Goal: Task Accomplishment & Management: Manage account settings

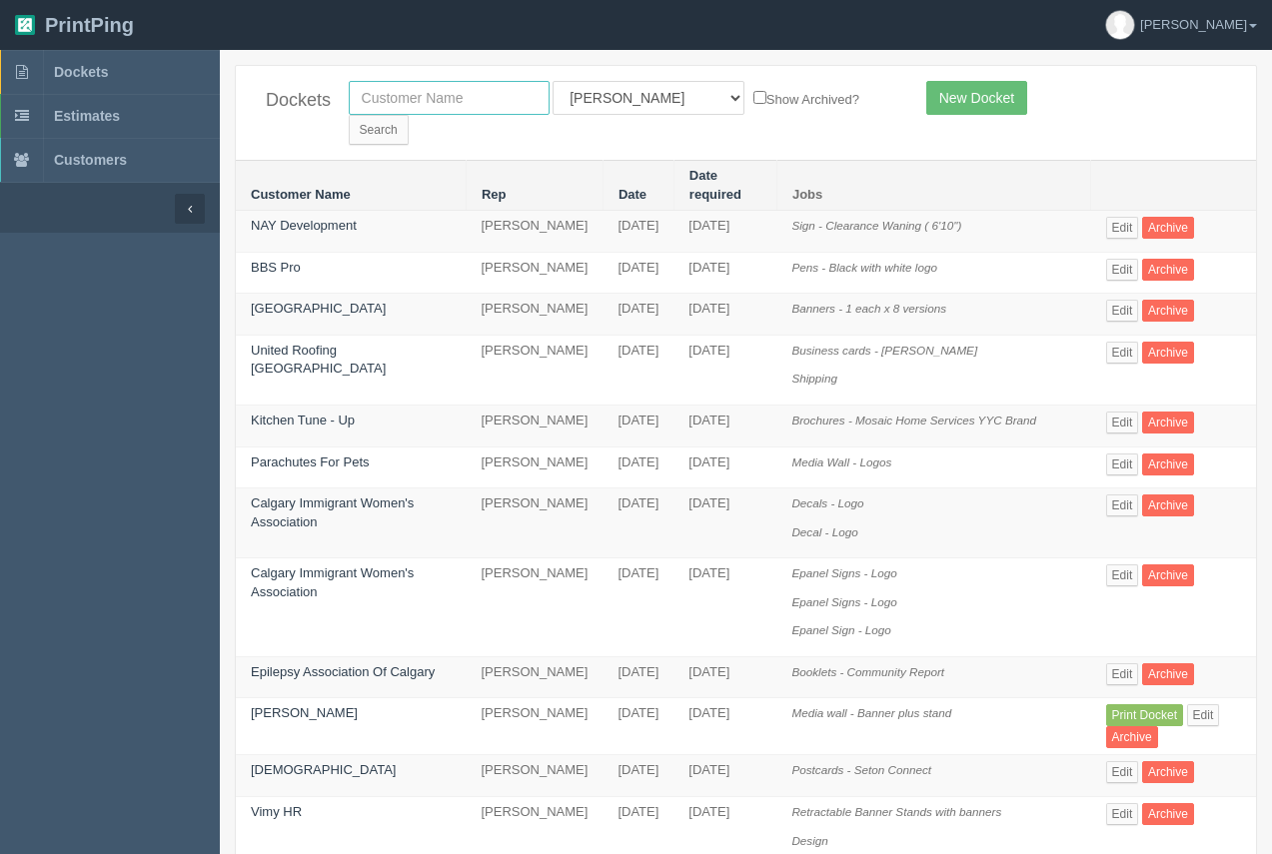
click at [461, 110] on input "text" at bounding box center [449, 98] width 201 height 34
click at [406, 99] on input "proccvess" at bounding box center [449, 98] width 201 height 34
type input "process"
click at [409, 115] on input "Search" at bounding box center [379, 130] width 60 height 30
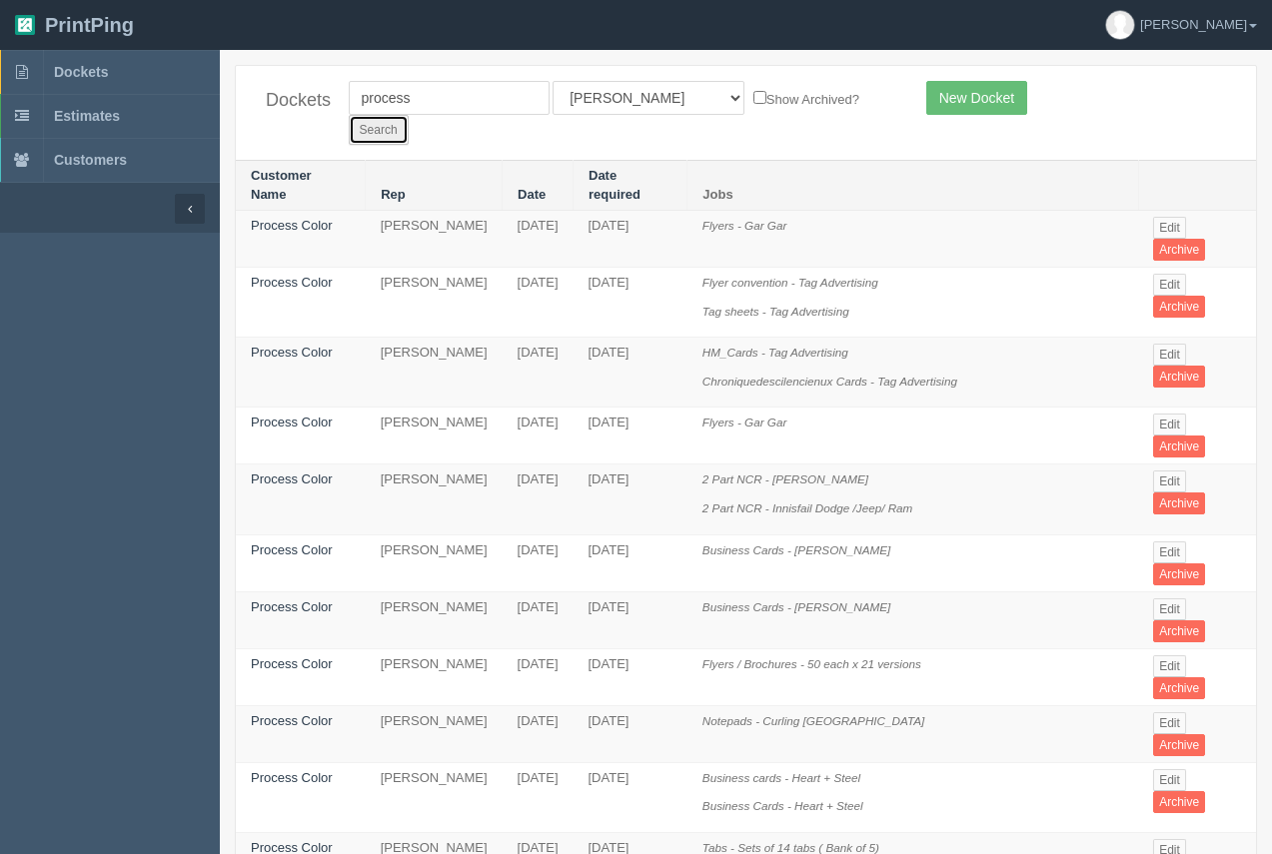
click at [409, 115] on input "Search" at bounding box center [379, 130] width 60 height 30
click at [295, 218] on link "Process Color" at bounding box center [292, 225] width 82 height 15
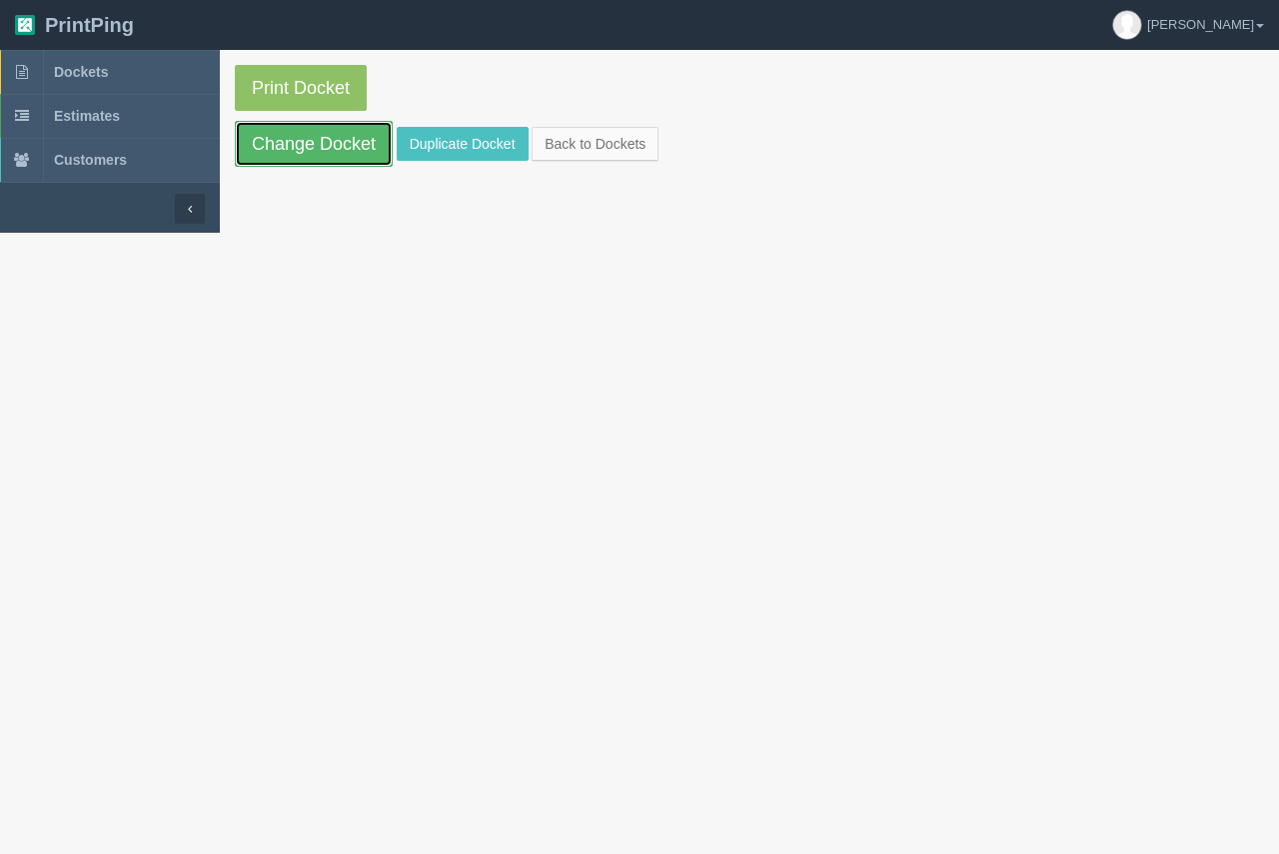
click at [327, 148] on link "Change Docket" at bounding box center [314, 144] width 158 height 46
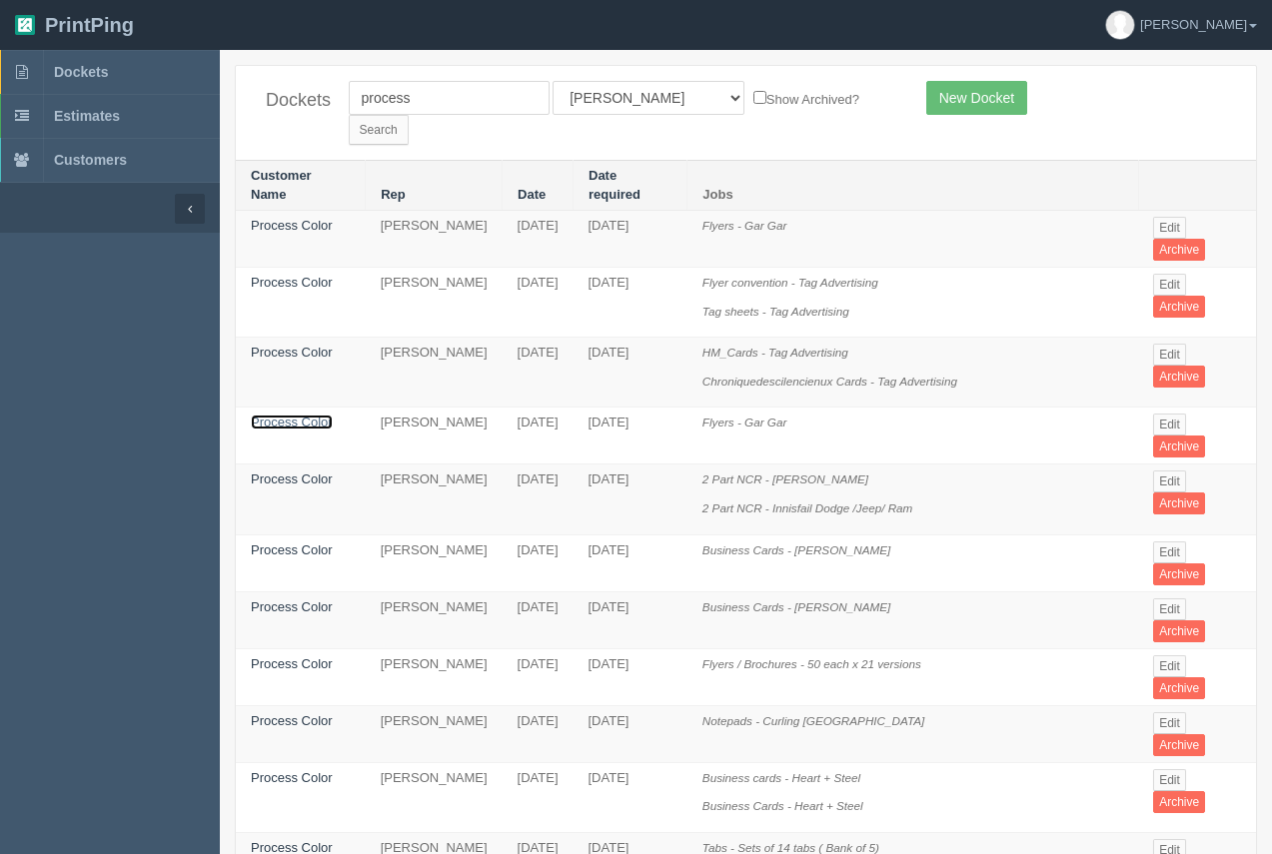
click at [301, 415] on link "Process Color" at bounding box center [292, 422] width 82 height 15
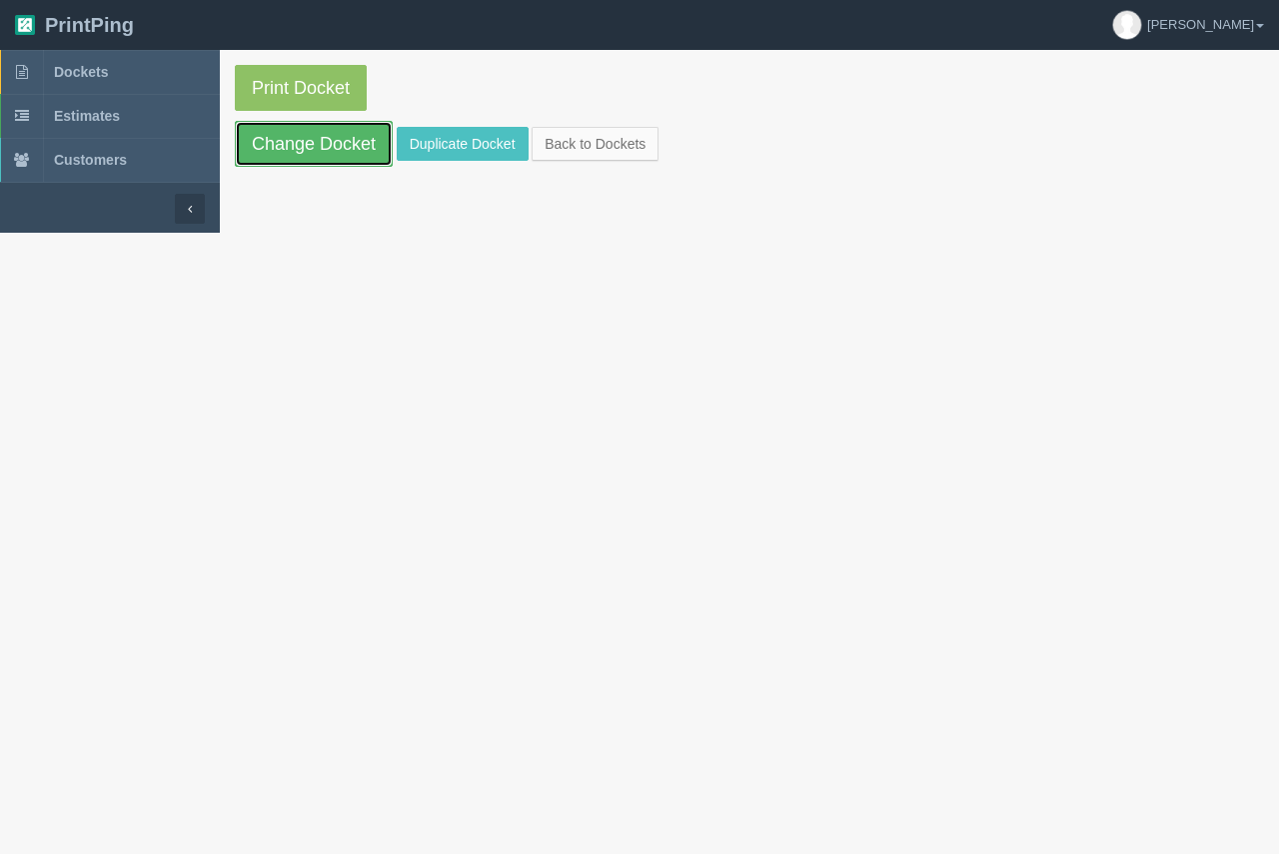
click at [334, 156] on link "Change Docket" at bounding box center [314, 144] width 158 height 46
click at [417, 142] on link "Duplicate Docket" at bounding box center [463, 144] width 132 height 34
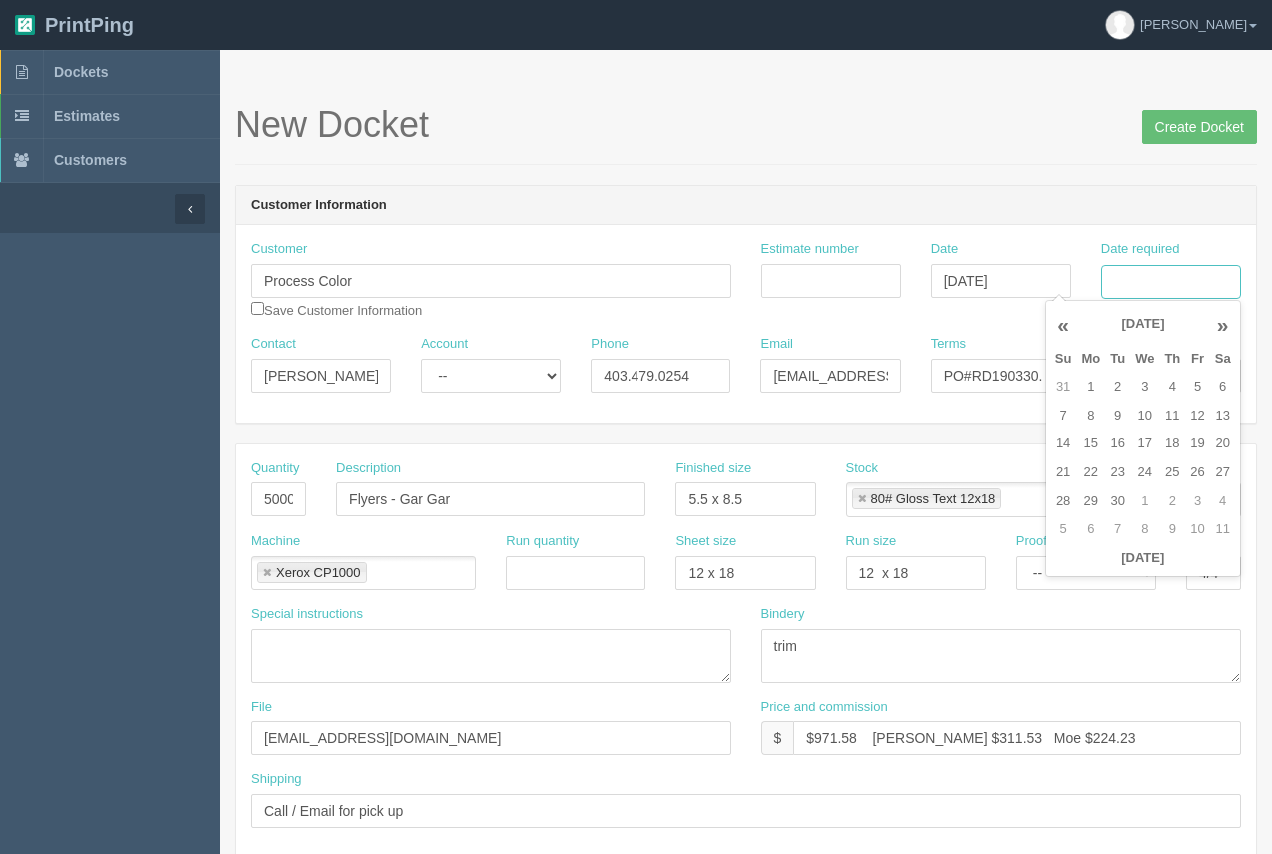
drag, startPoint x: 1155, startPoint y: 276, endPoint x: 1158, endPoint y: 298, distance: 22.2
click at [1155, 276] on input "Date required" at bounding box center [1171, 282] width 140 height 34
click at [1095, 451] on td "15" at bounding box center [1090, 444] width 29 height 29
drag, startPoint x: 1192, startPoint y: 392, endPoint x: 1261, endPoint y: 337, distance: 88.2
click at [1192, 390] on td "5" at bounding box center [1197, 387] width 24 height 29
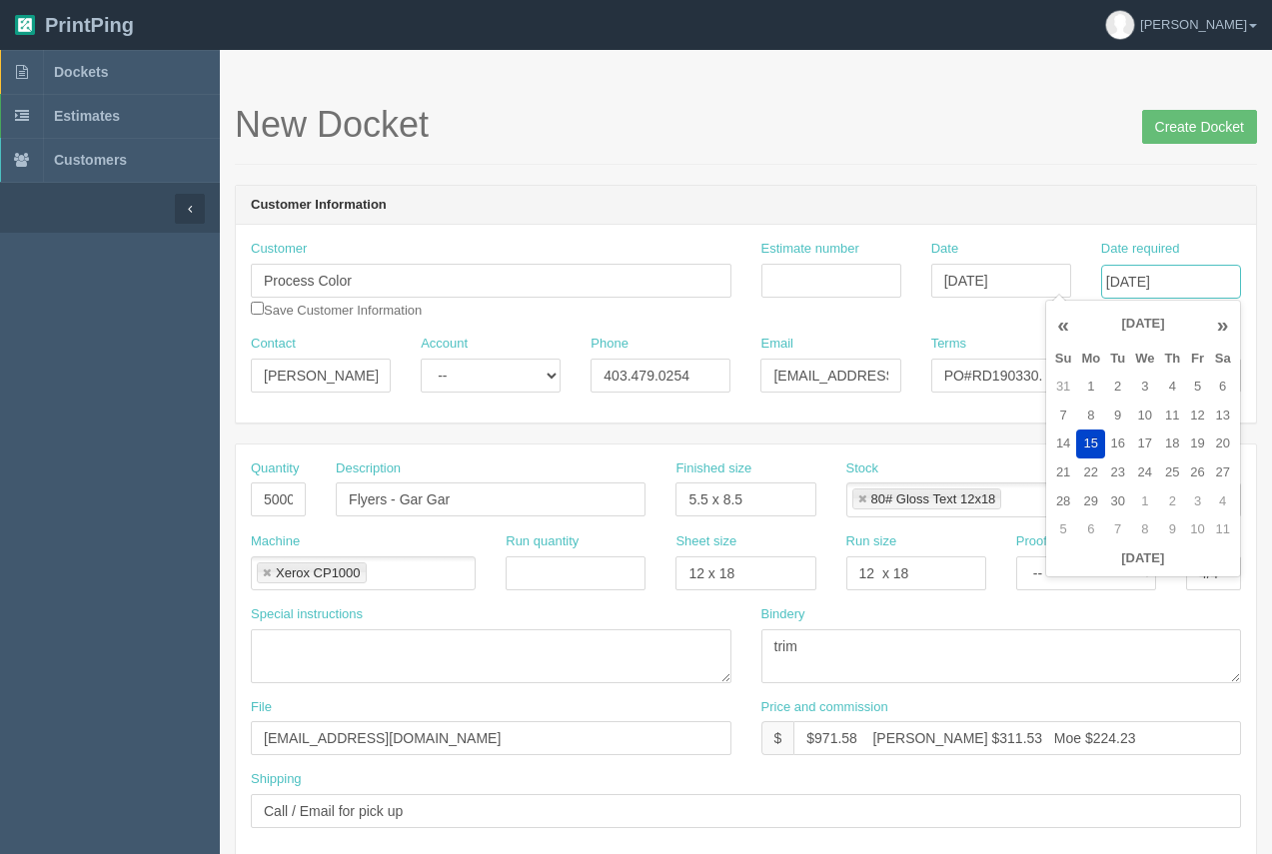
type input "September 5, 2025"
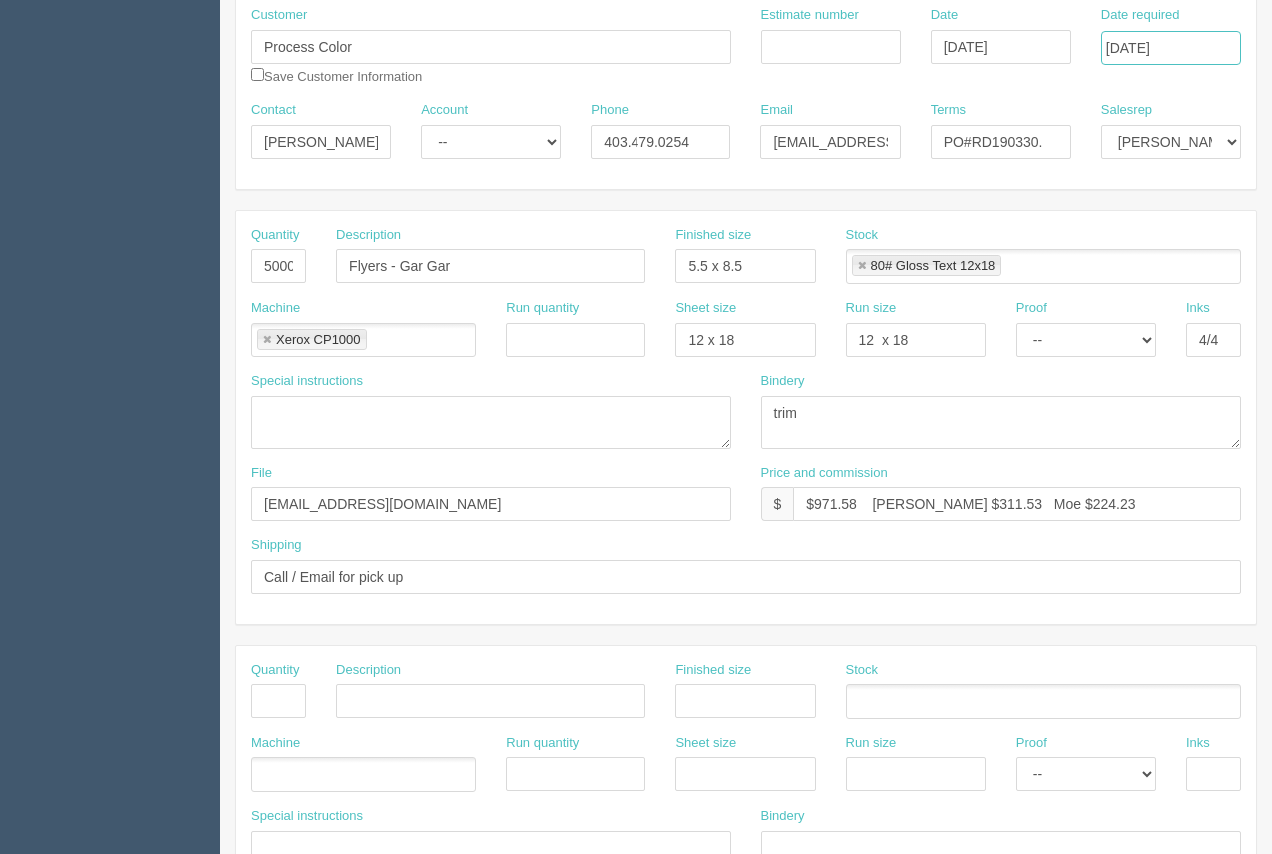
scroll to position [230, 0]
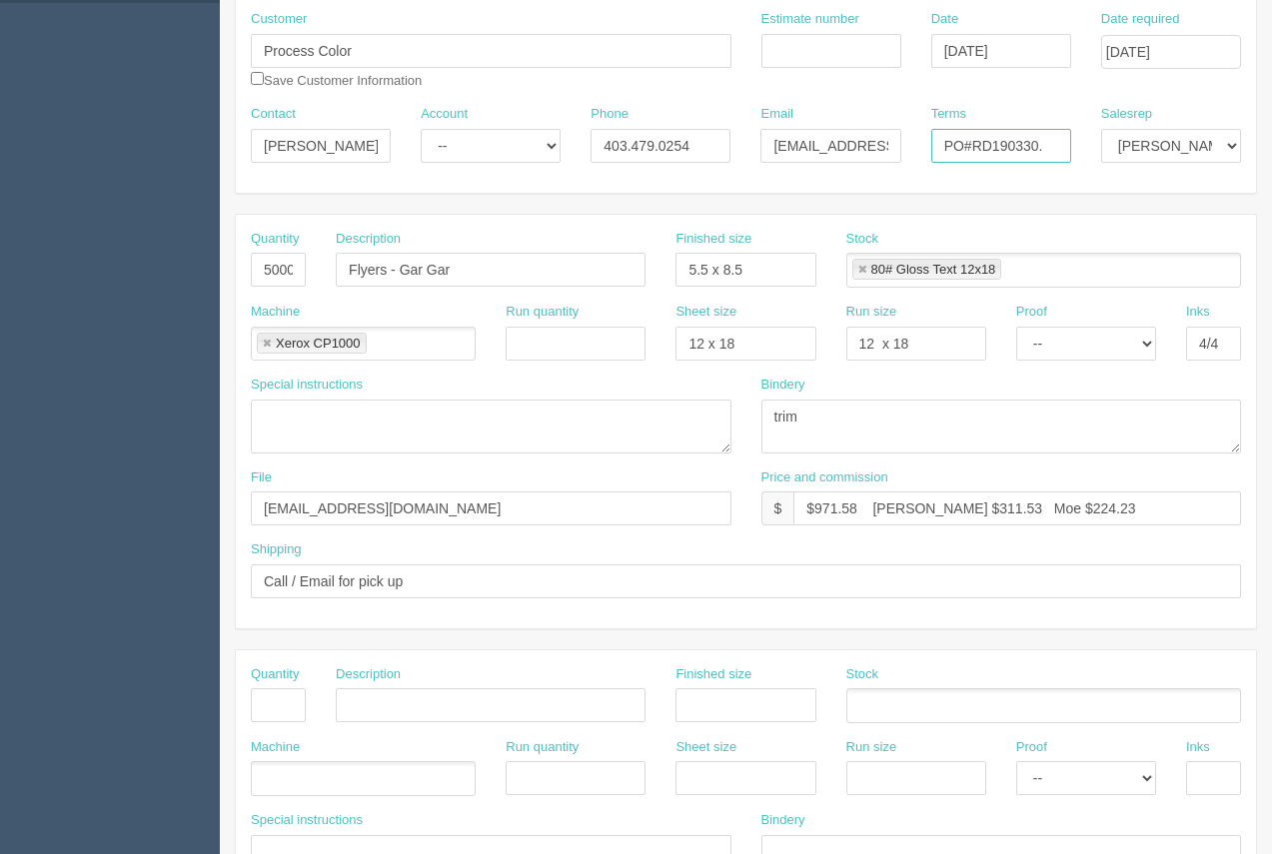
drag, startPoint x: 1043, startPoint y: 143, endPoint x: 976, endPoint y: 149, distance: 67.2
click at [976, 149] on input "PO#RD190330." at bounding box center [1001, 146] width 140 height 34
type input "PO#"
click at [822, 55] on input "Estimate number" at bounding box center [831, 51] width 140 height 34
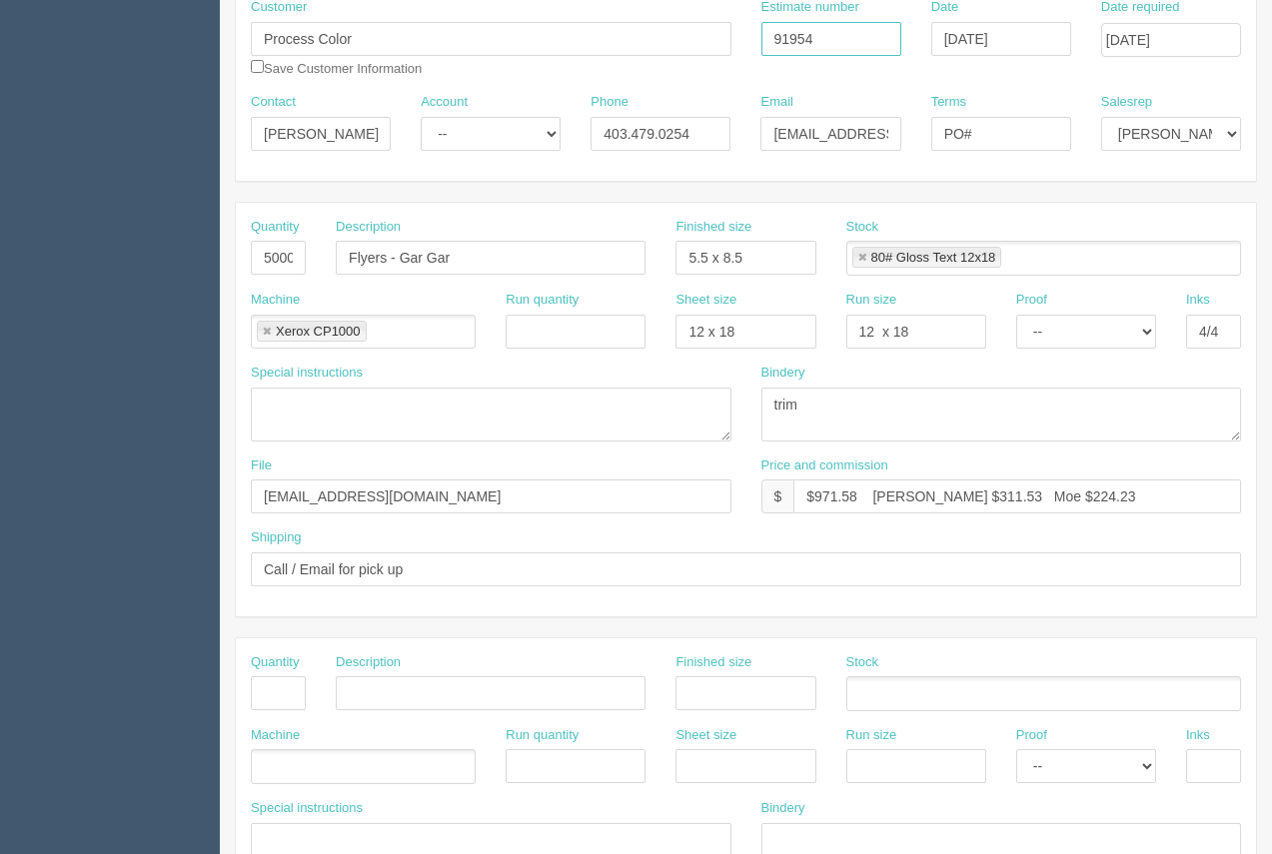
scroll to position [68, 0]
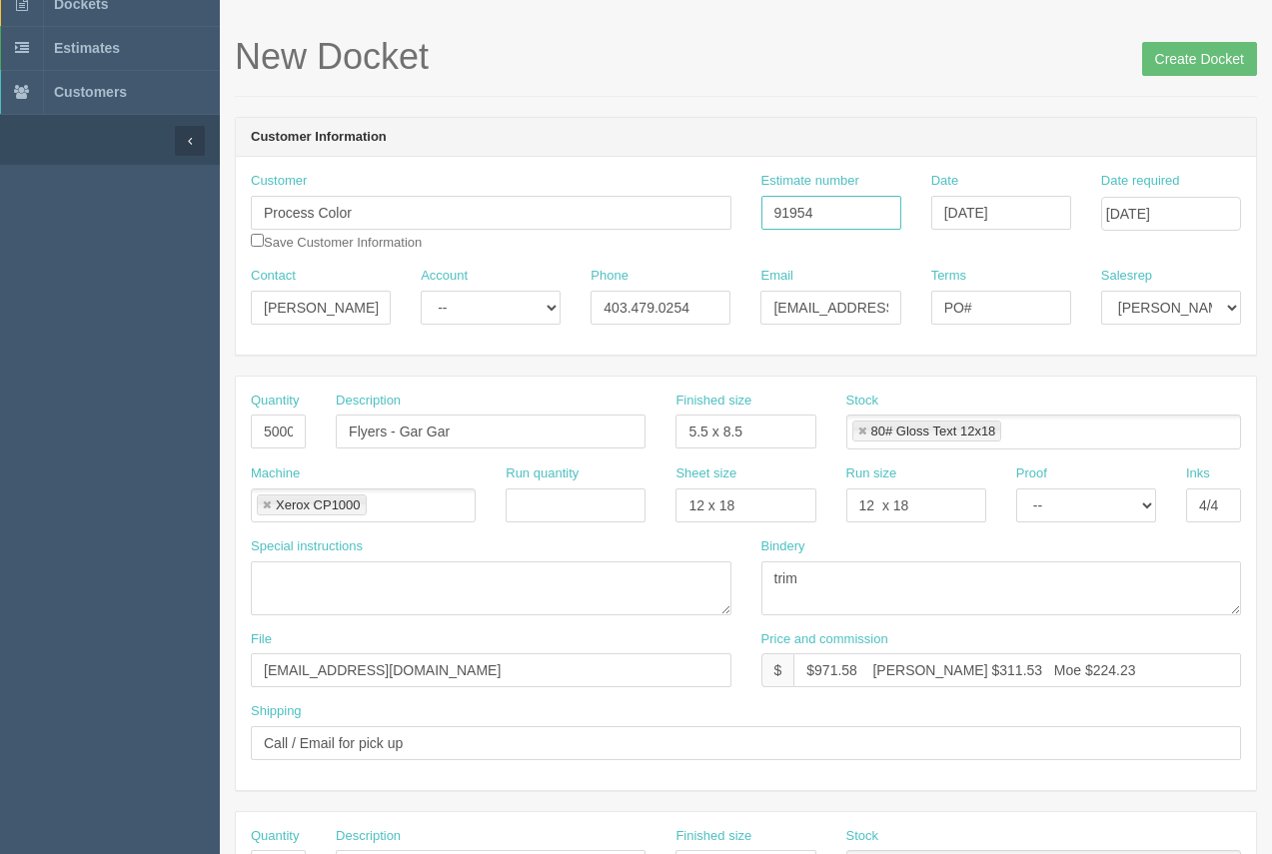
type input "91954"
drag, startPoint x: 398, startPoint y: 673, endPoint x: 195, endPoint y: 660, distance: 203.2
click at [195, 660] on section "Dockets Estimates Customers" at bounding box center [636, 864] width 1272 height 1764
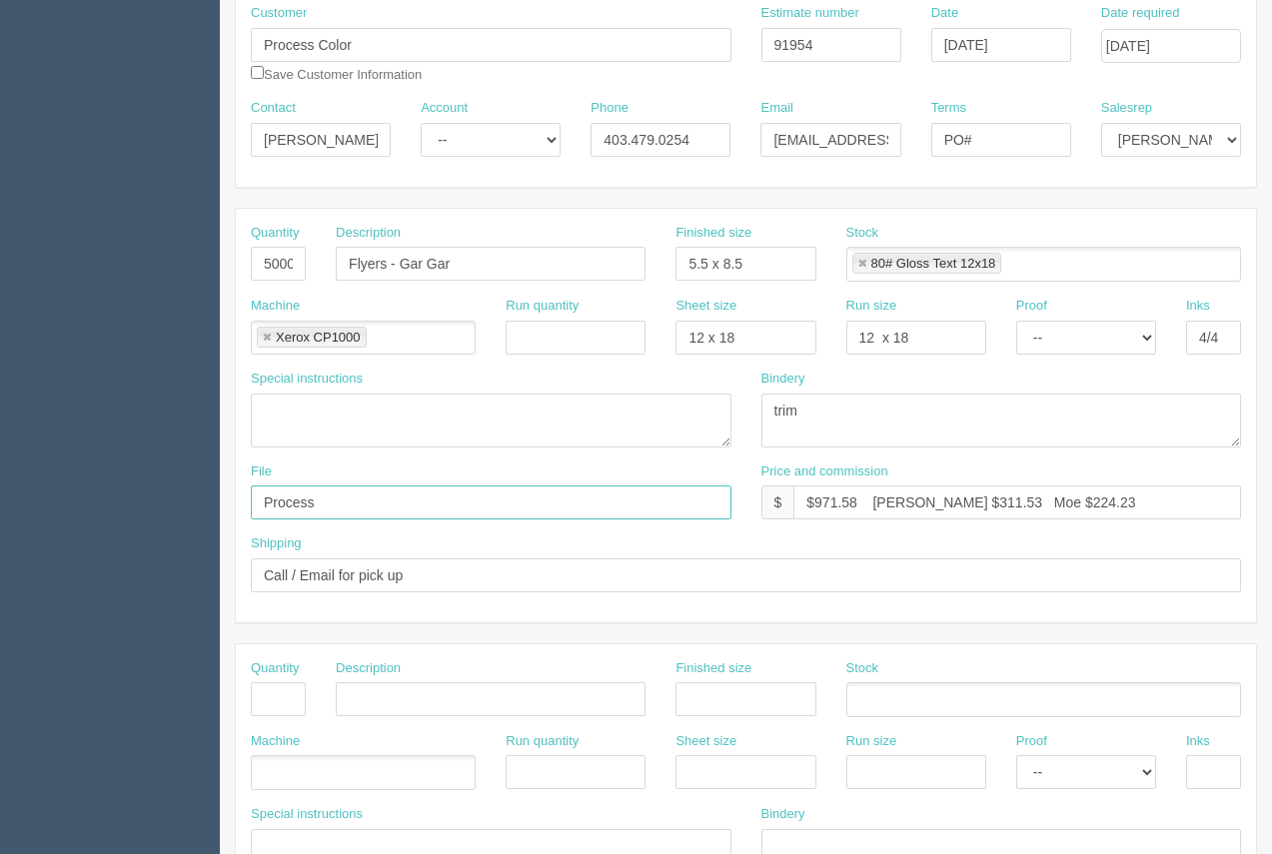
scroll to position [253, 0]
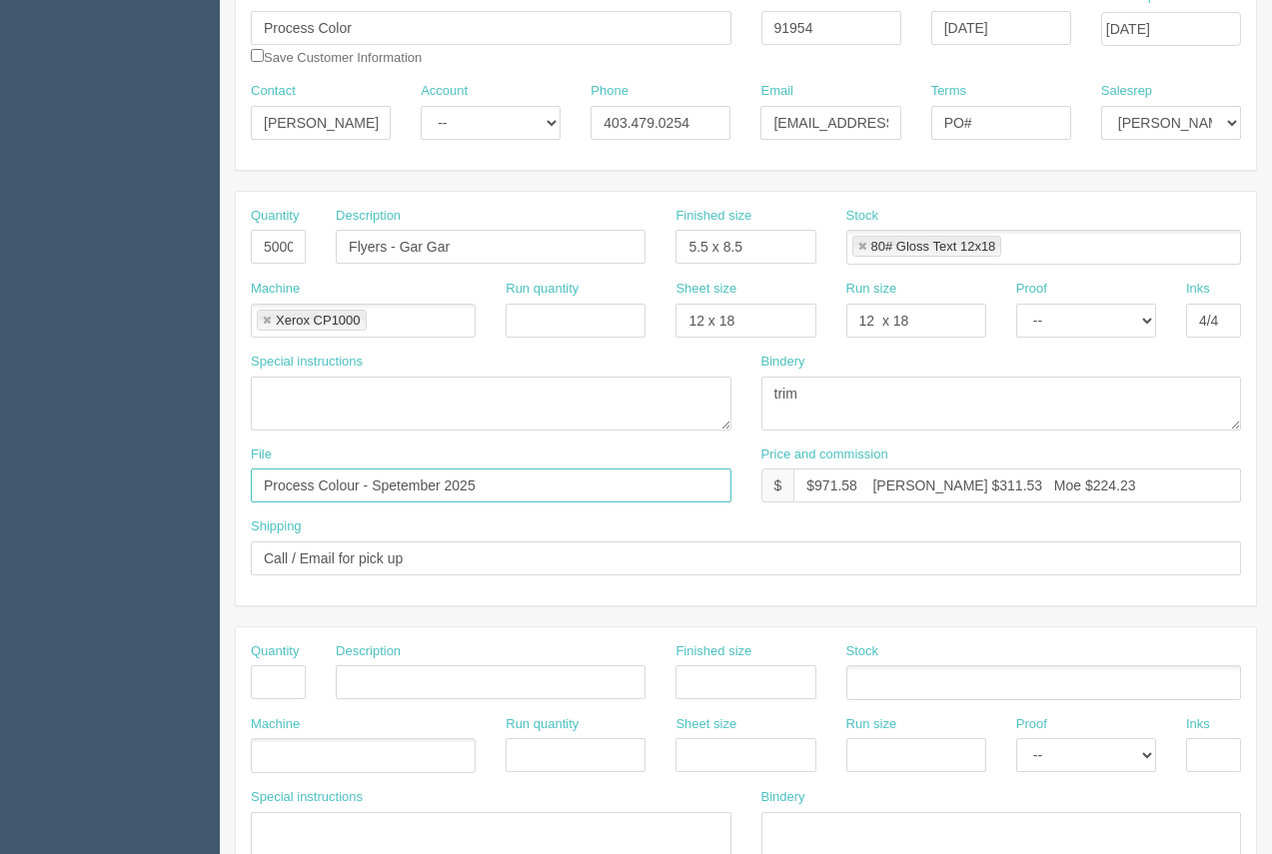
click at [396, 484] on input "Process Colour - Spetember 2025" at bounding box center [491, 486] width 481 height 34
click at [482, 483] on input "Process Colour - September 2025" at bounding box center [491, 486] width 481 height 34
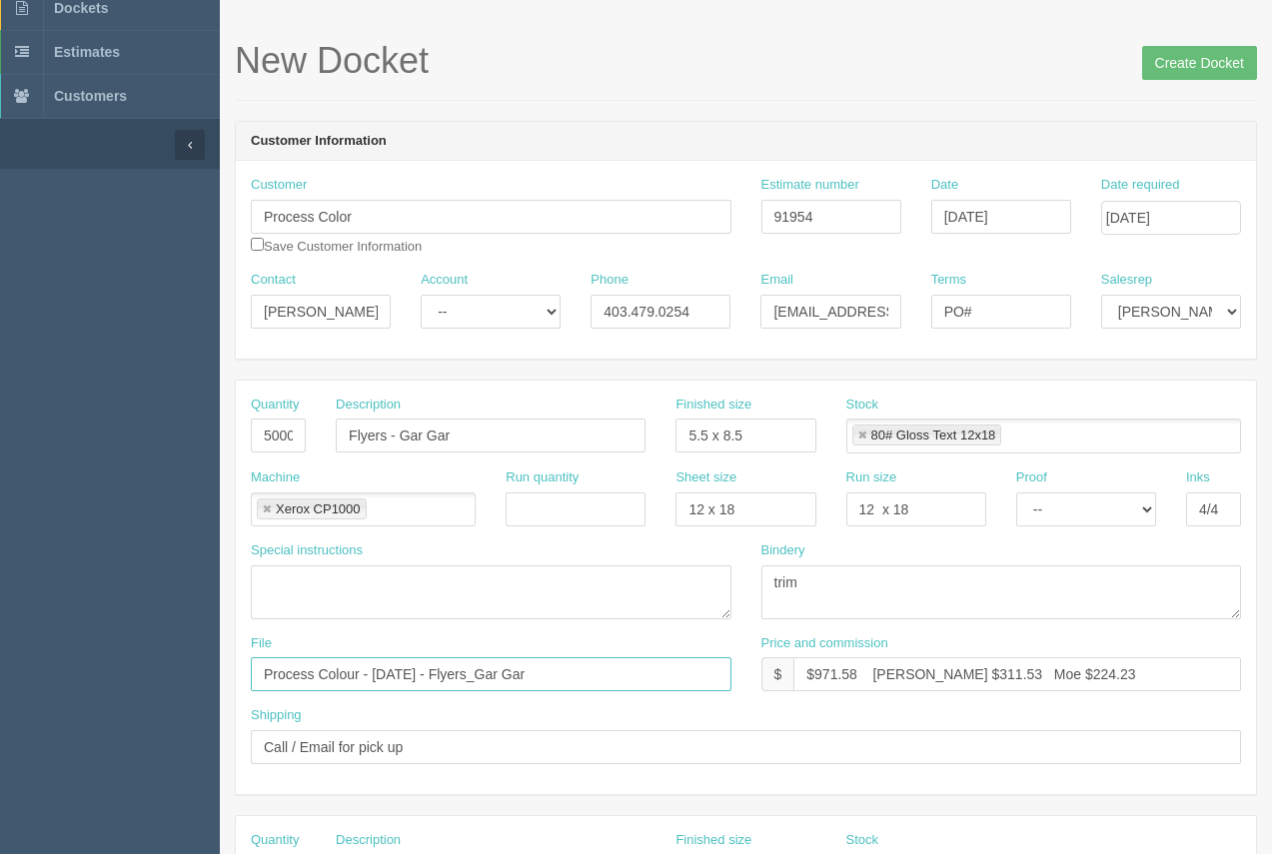
scroll to position [32, 0]
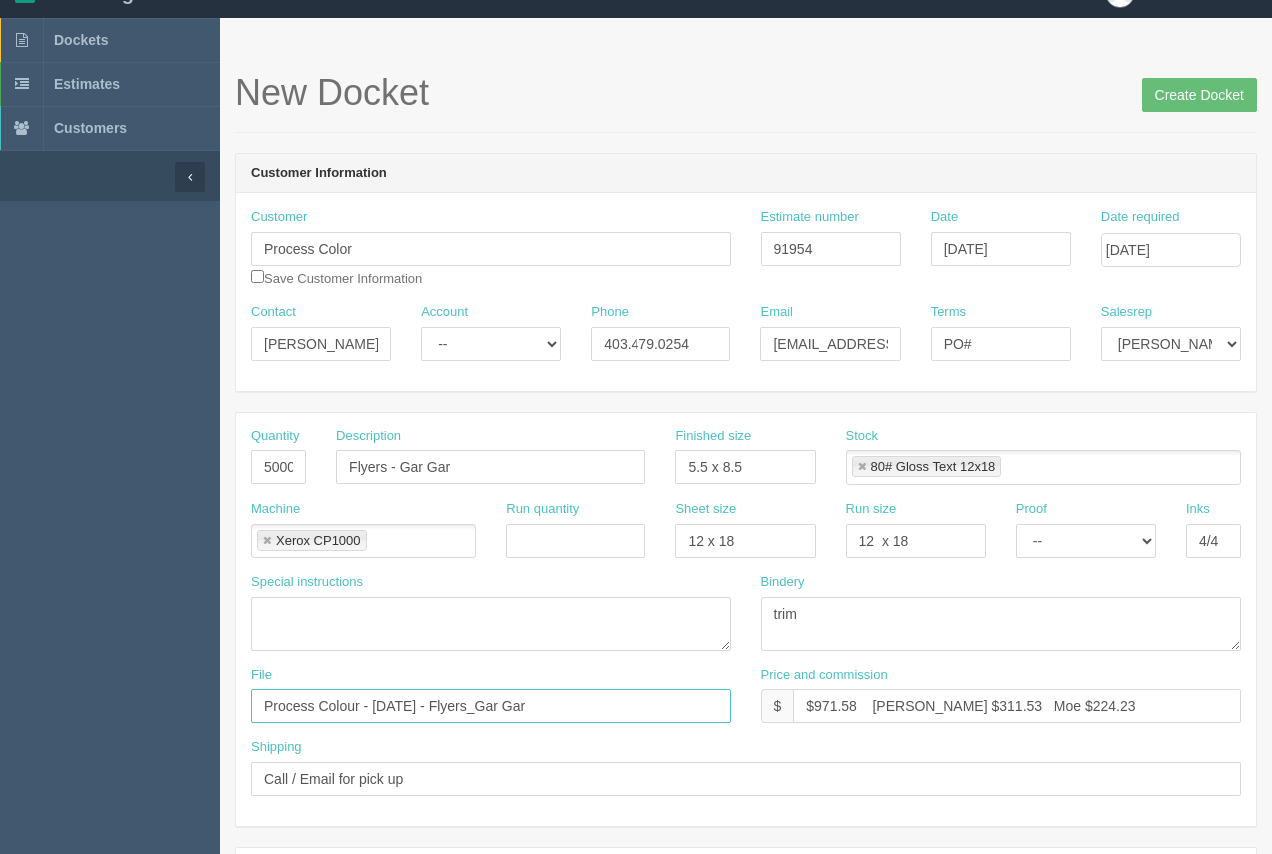
type input "Process Colour - September 2025 - Flyers_Gar Gar"
paste input "RD190582"
type input "PO# RD190582"
click at [1190, 100] on input "Create Docket" at bounding box center [1199, 95] width 115 height 34
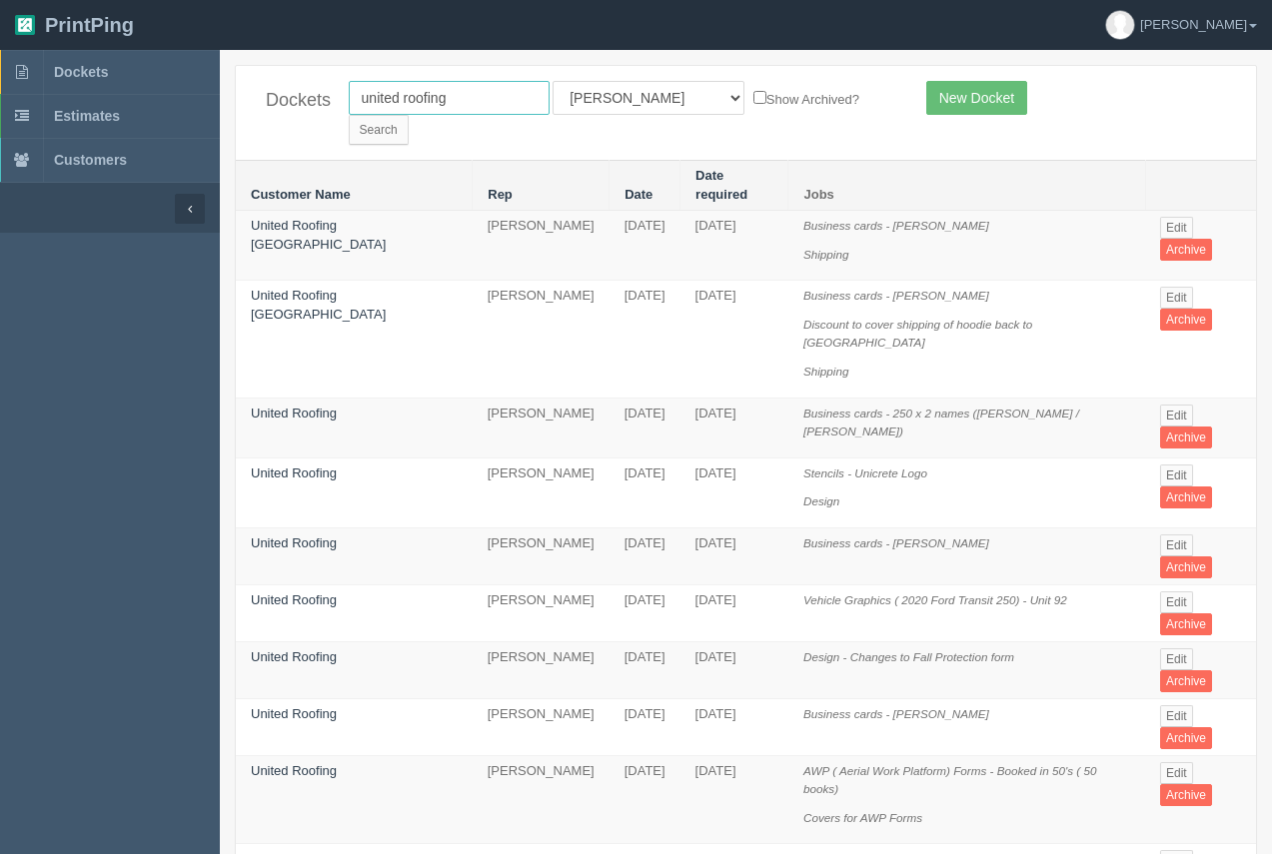
drag, startPoint x: 469, startPoint y: 93, endPoint x: 295, endPoint y: 114, distance: 175.1
click at [295, 114] on div "Dockets united roofing All Users Ali Ali Test 1 Aly Amy Ankit Arif Brandon Dan …" at bounding box center [746, 113] width 1020 height 94
type input "process"
click at [409, 115] on input "Search" at bounding box center [379, 130] width 60 height 30
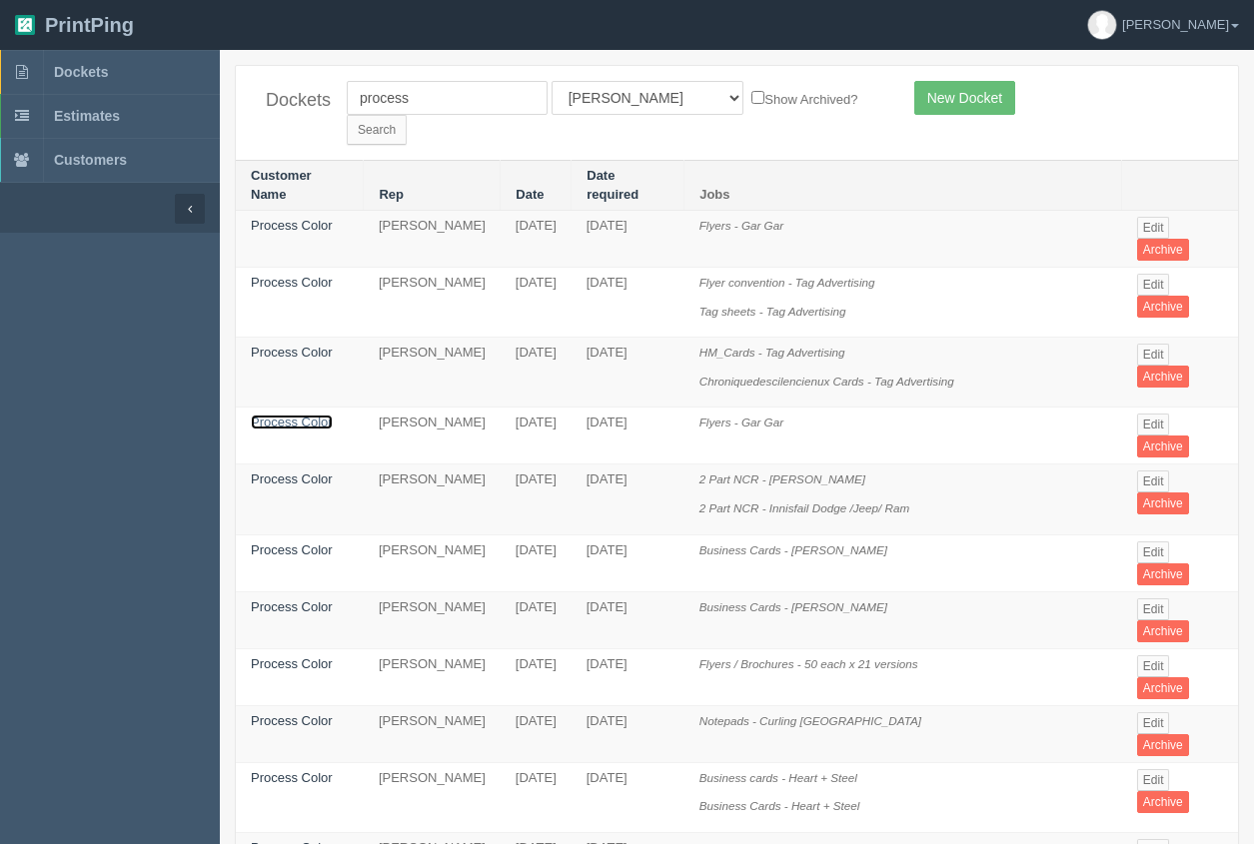
click at [293, 415] on link "Process Color" at bounding box center [292, 422] width 82 height 15
click at [294, 415] on link "Process Color" at bounding box center [292, 422] width 82 height 15
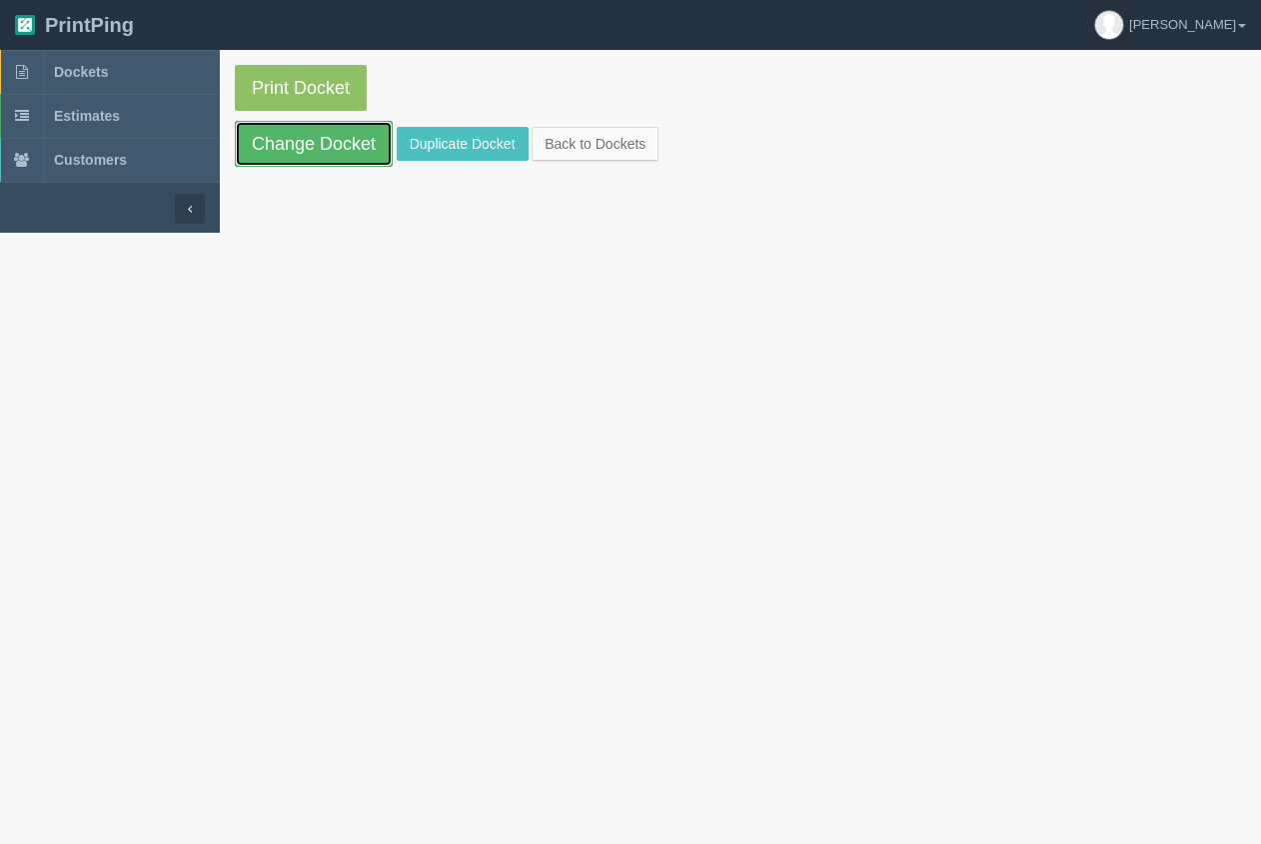
click at [338, 156] on link "Change Docket" at bounding box center [314, 144] width 158 height 46
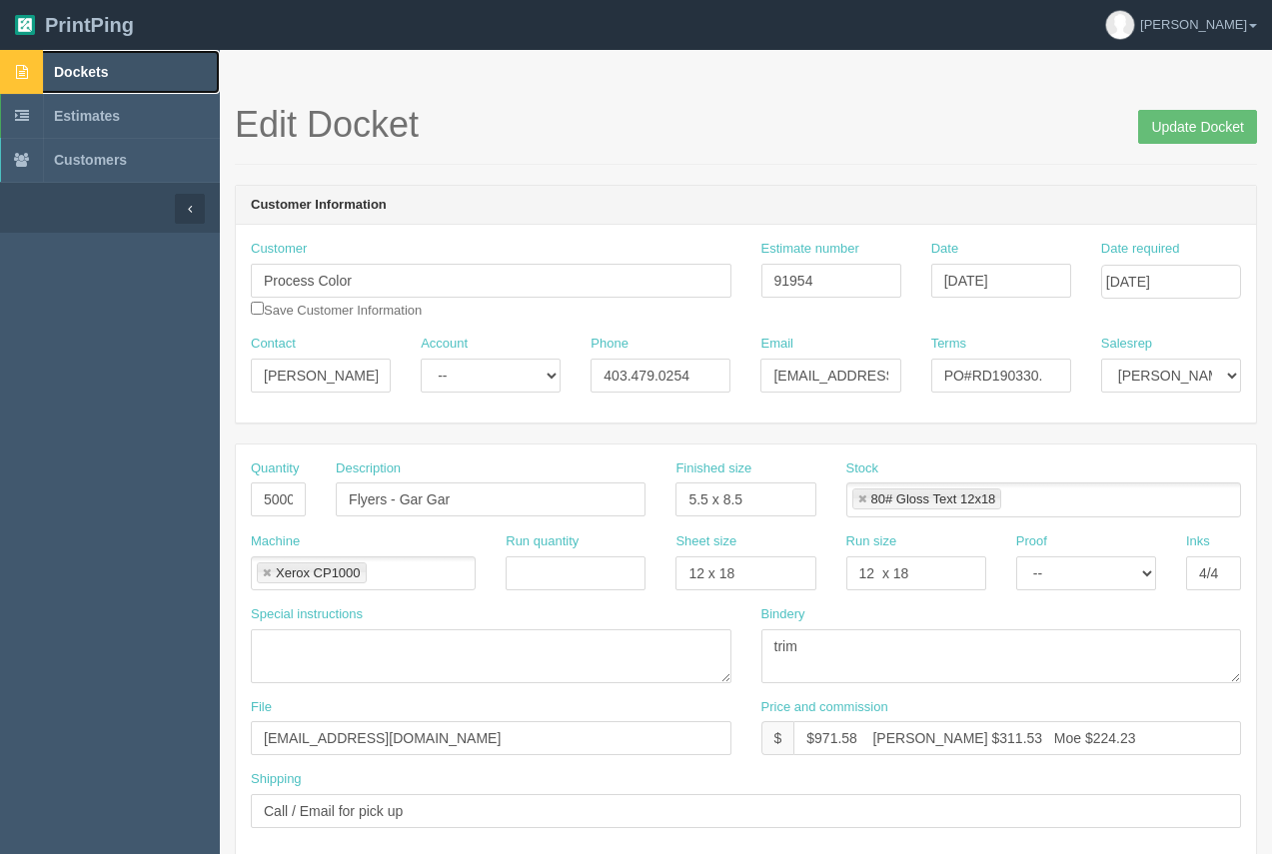
click at [79, 70] on span "Dockets" at bounding box center [81, 72] width 54 height 16
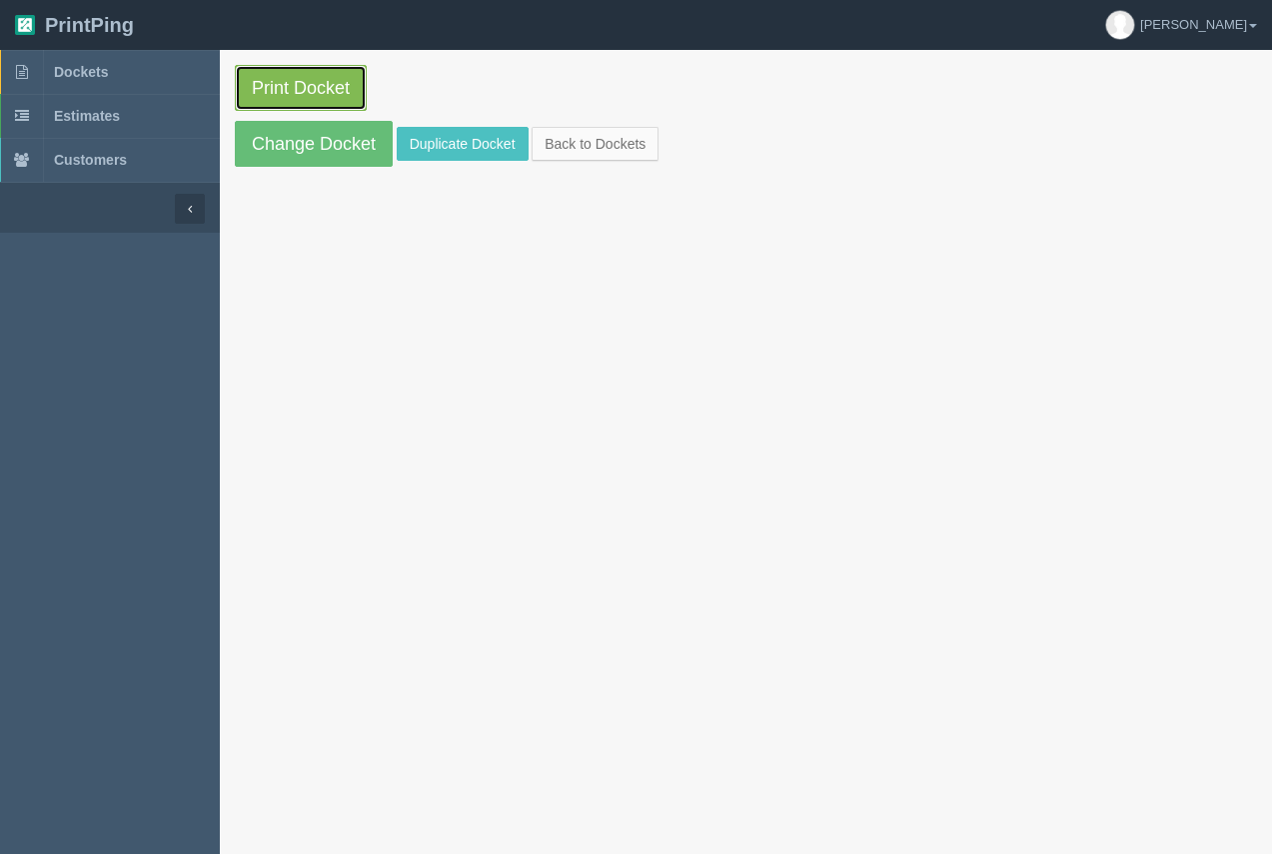
click at [333, 81] on link "Print Docket" at bounding box center [301, 88] width 132 height 46
click at [82, 73] on span "Dockets" at bounding box center [81, 72] width 54 height 16
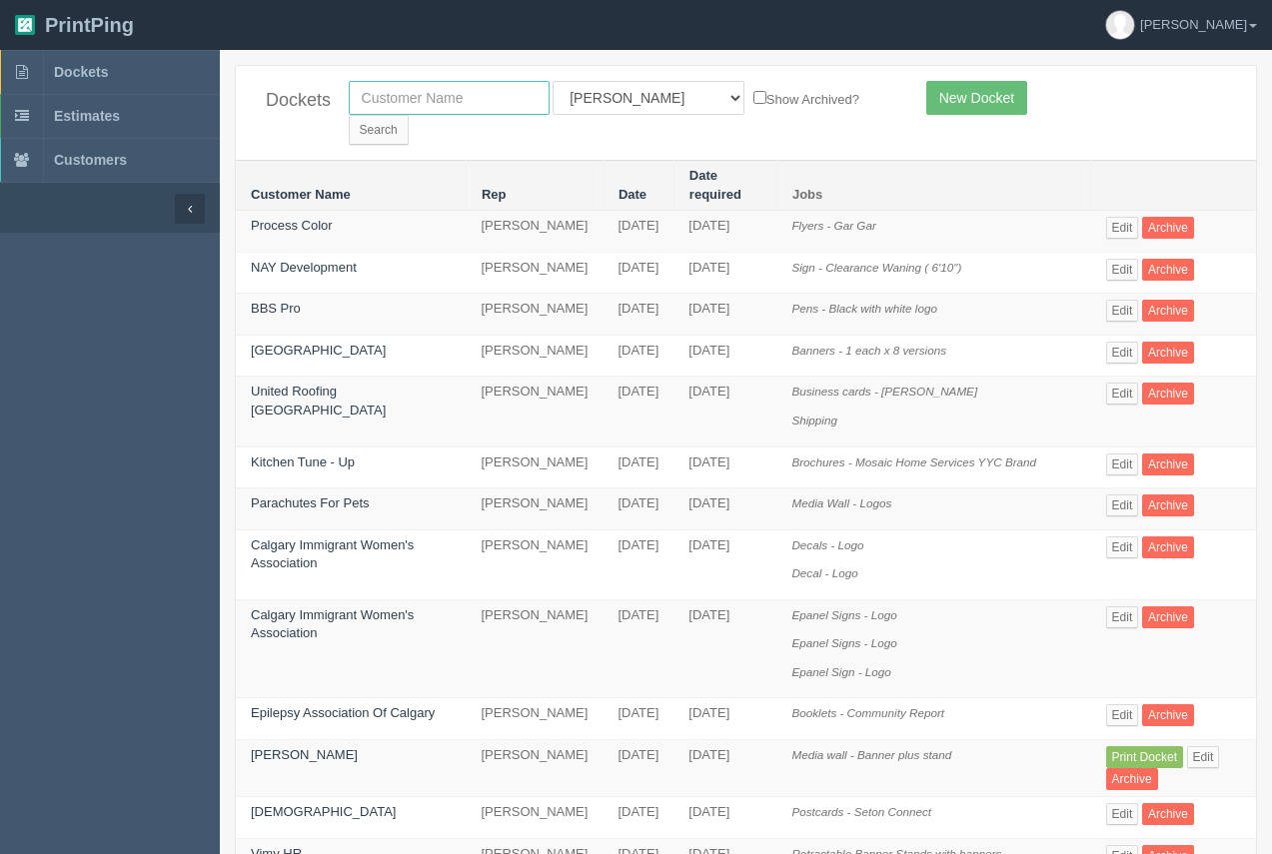
click at [445, 101] on input "text" at bounding box center [449, 98] width 201 height 34
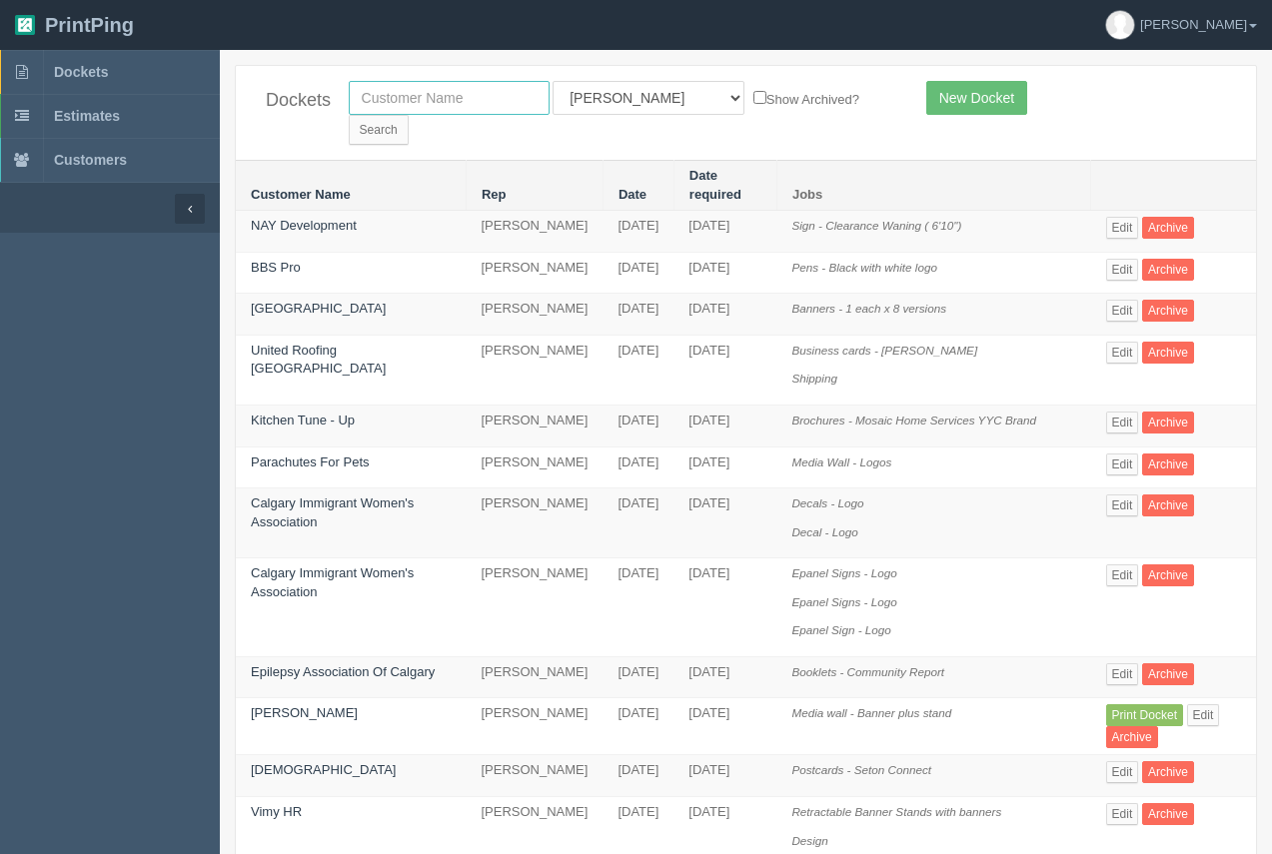
click at [481, 91] on input "text" at bounding box center [449, 98] width 201 height 34
type input "calgary health foundation"
click at [409, 115] on input "Search" at bounding box center [379, 130] width 60 height 30
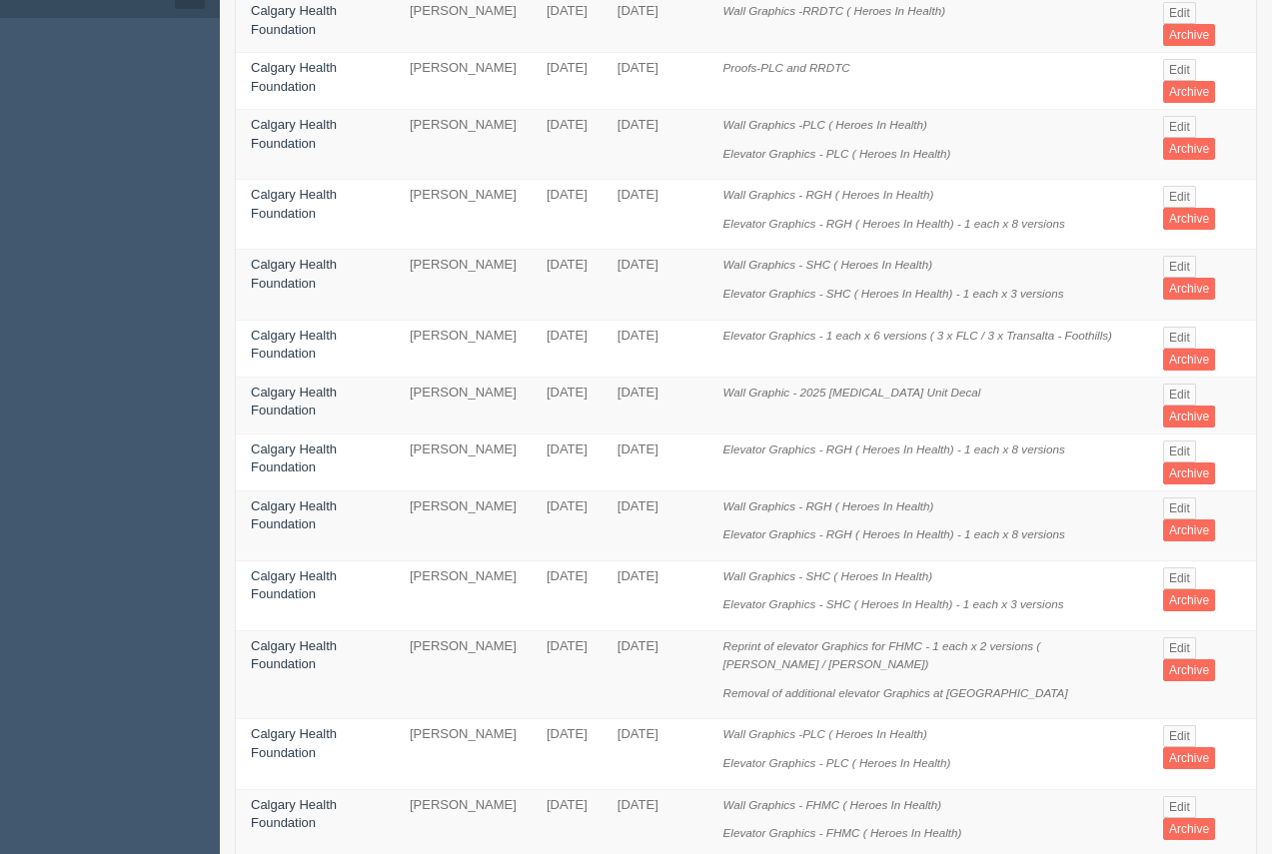
scroll to position [229, 0]
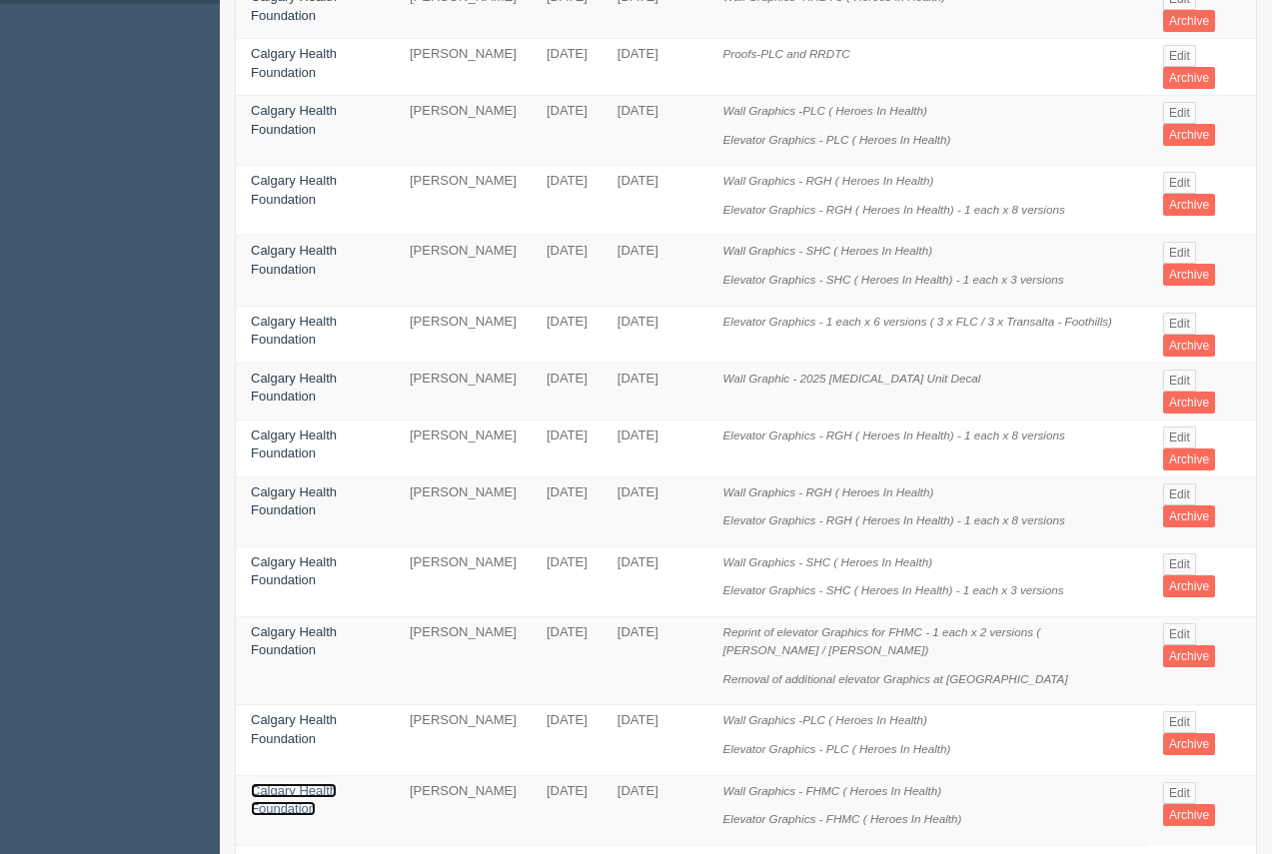
click at [307, 783] on link "Calgary Health Foundation" at bounding box center [294, 800] width 86 height 34
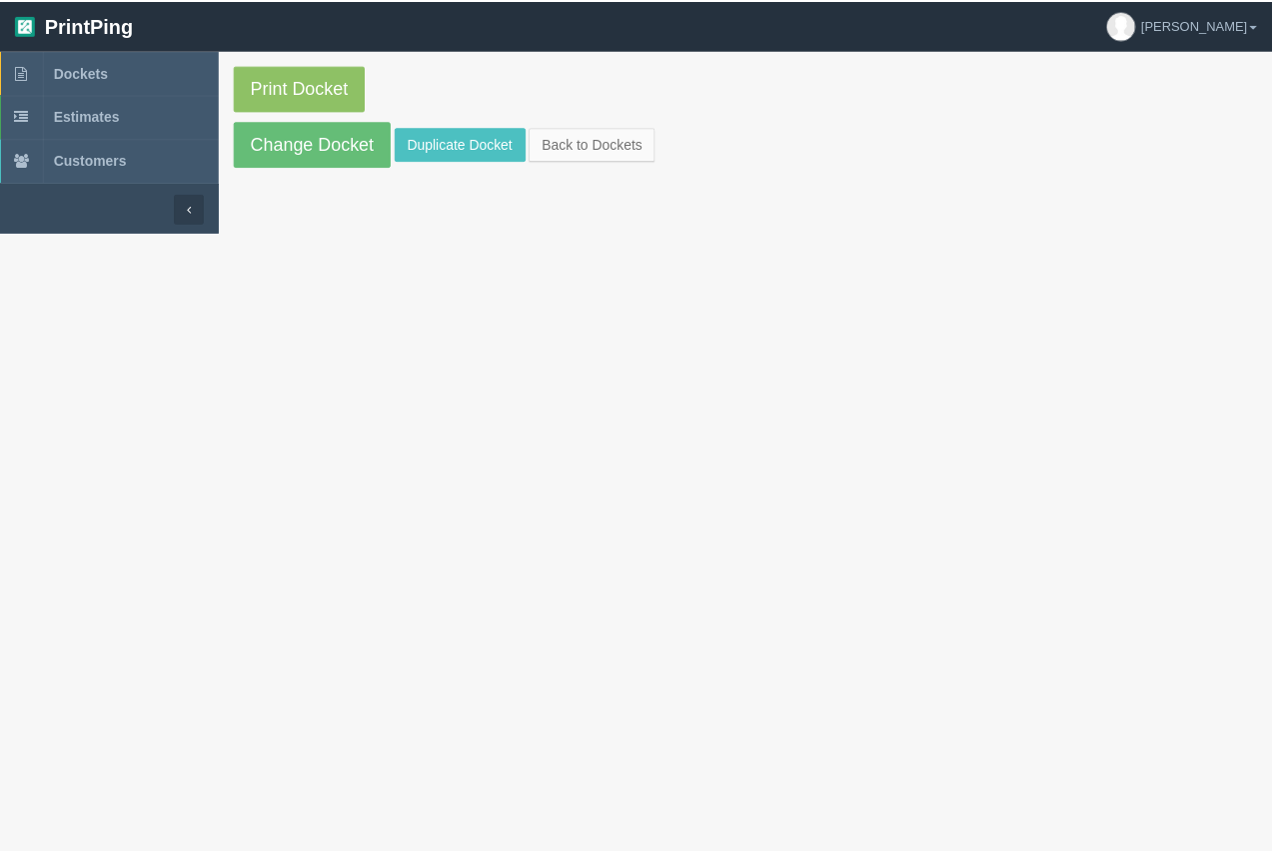
scroll to position [229, 0]
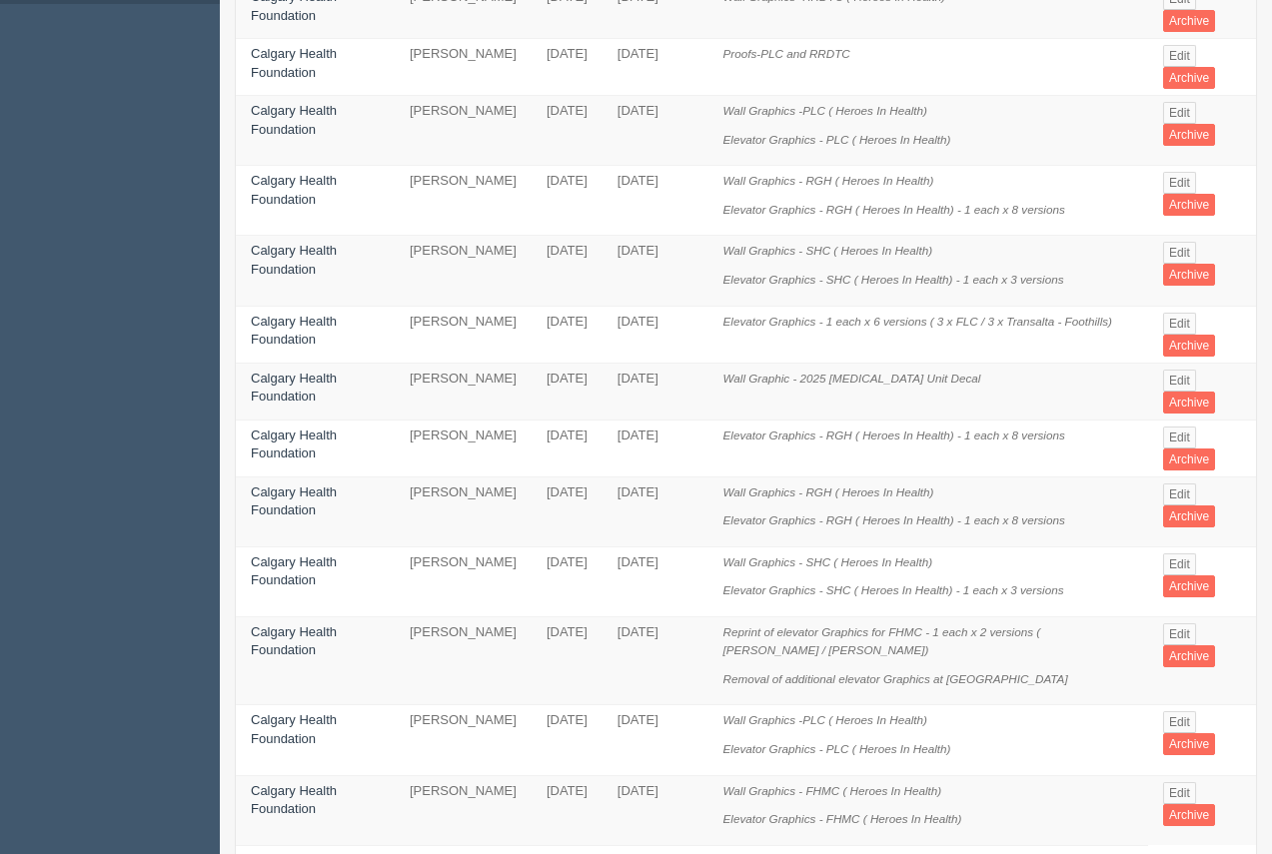
click at [1270, 24] on div "Dockets calgary health foundation All Users [PERSON_NAME] Test 1 [PERSON_NAME] …" at bounding box center [746, 357] width 1052 height 1043
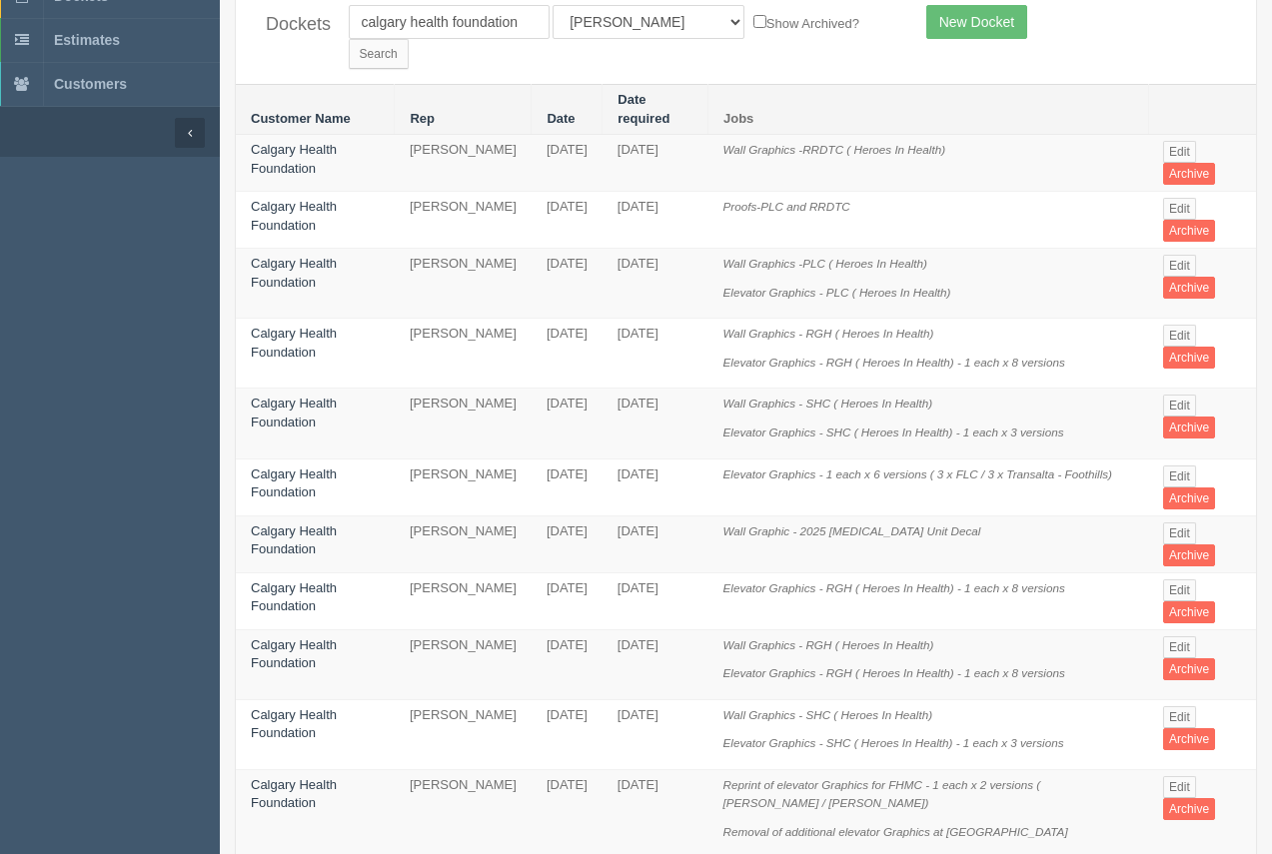
scroll to position [0, 0]
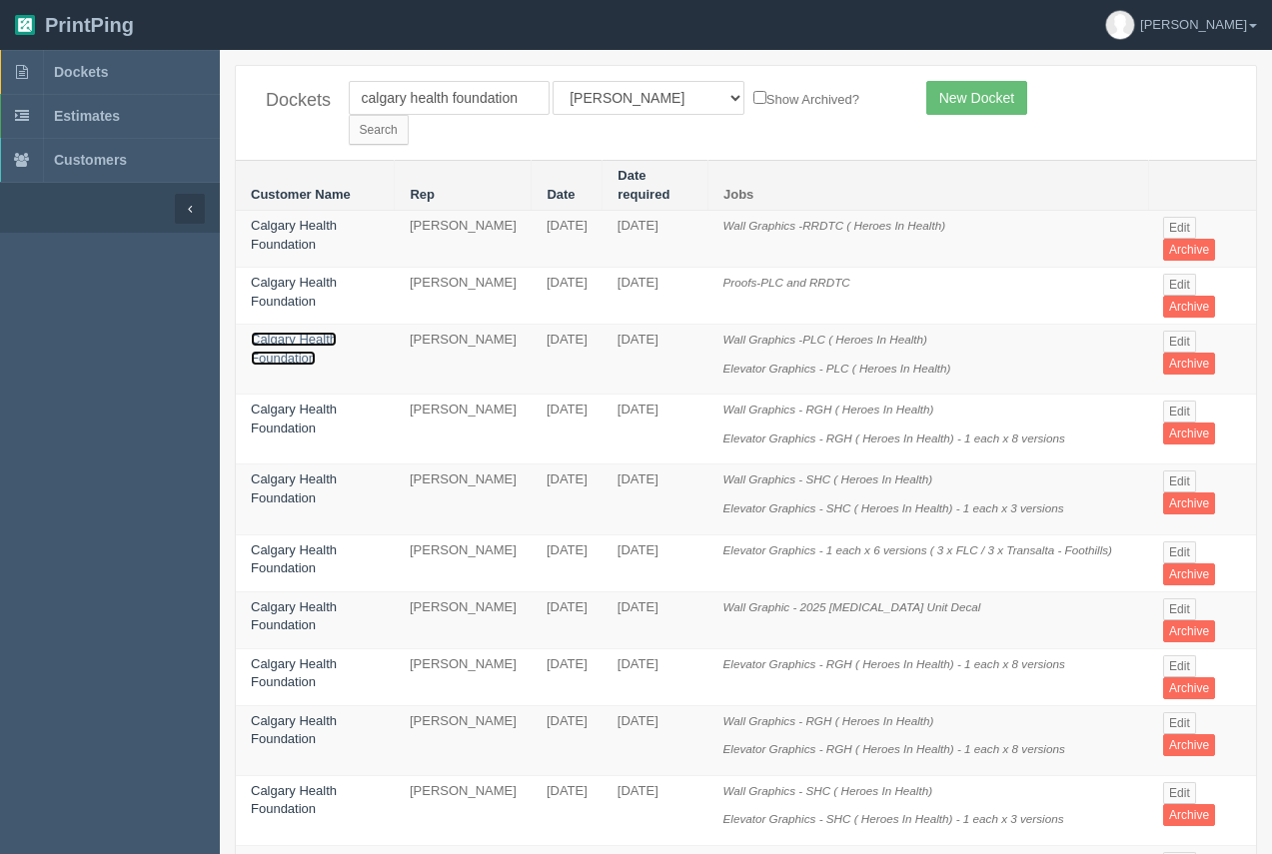
click at [296, 332] on link "Calgary Health Foundation" at bounding box center [294, 349] width 86 height 34
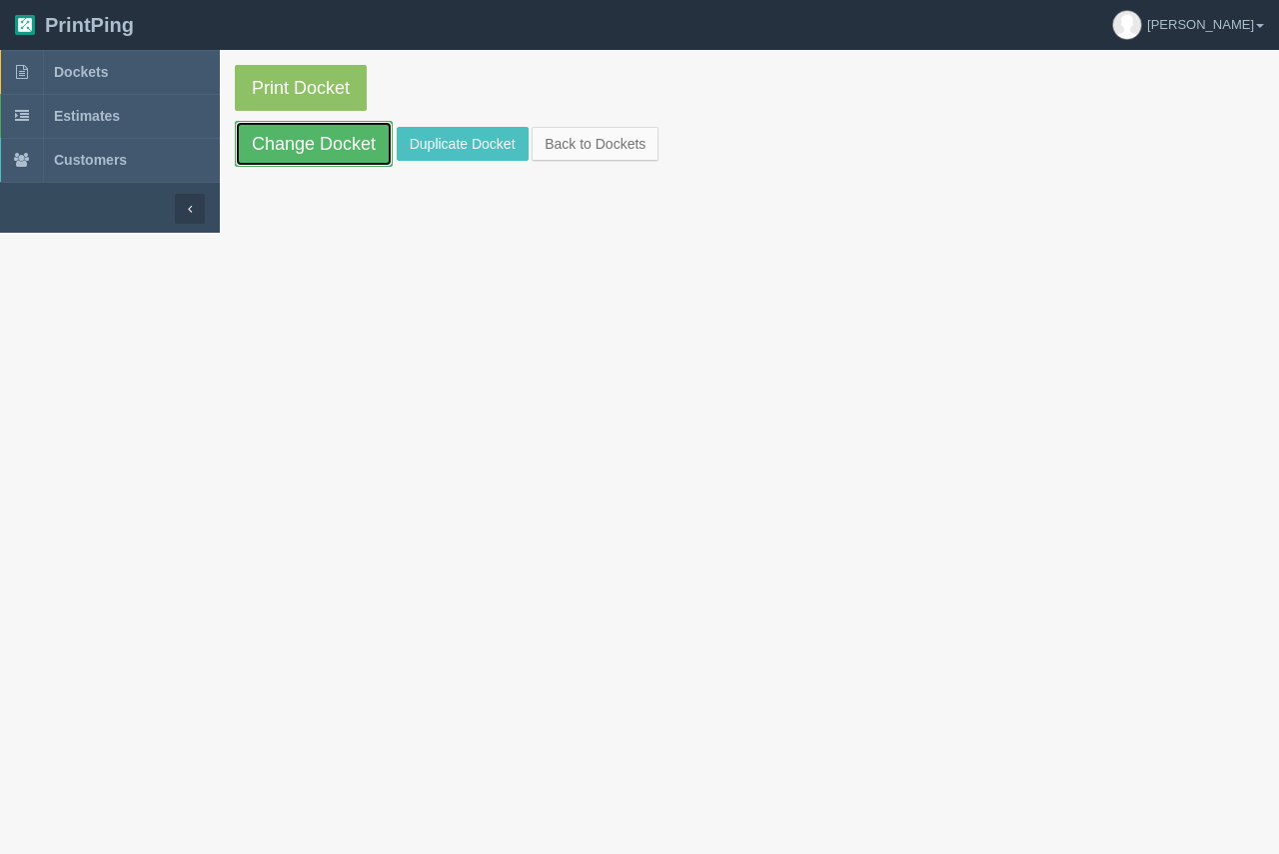
click at [375, 150] on link "Change Docket" at bounding box center [314, 144] width 158 height 46
